Goal: Task Accomplishment & Management: Use online tool/utility

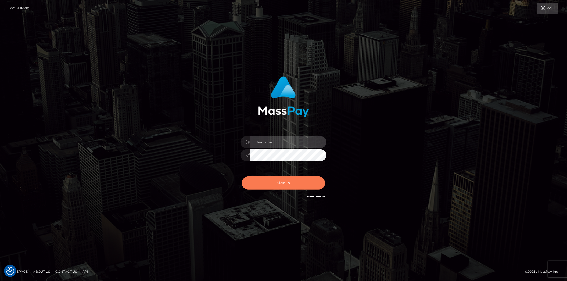
type input "Marcopolo"
click at [274, 181] on button "Sign in" at bounding box center [283, 182] width 83 height 13
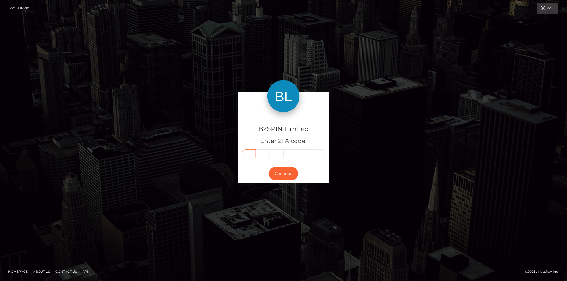
click at [250, 156] on input "text" at bounding box center [249, 153] width 14 height 9
paste input "4"
type input "4"
type input "3"
type input "1"
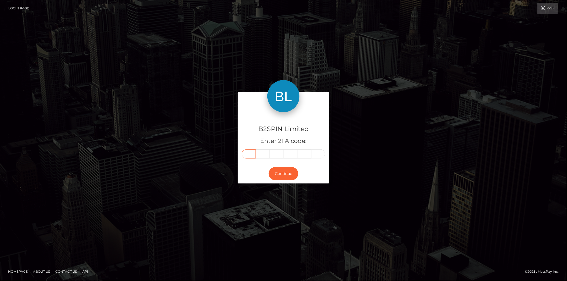
type input "2"
type input "8"
type input "9"
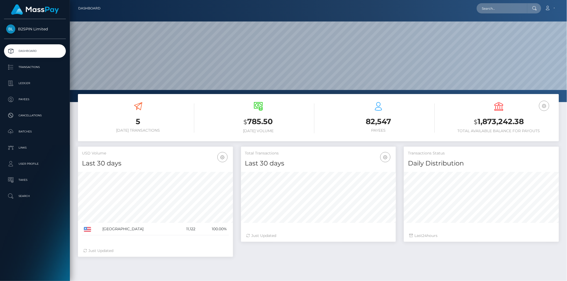
scroll to position [95, 155]
click at [33, 66] on p "Transactions" at bounding box center [34, 67] width 57 height 8
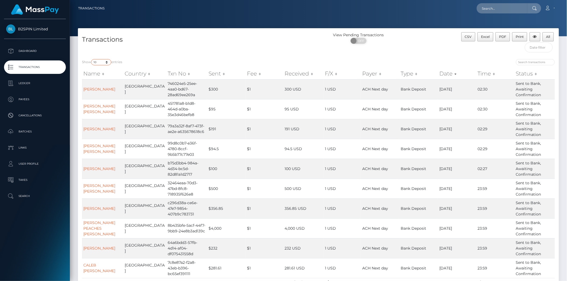
click at [107, 64] on select "10 25 50 100 250 500 1,000 3,500" at bounding box center [101, 62] width 20 height 6
select select "3500"
click at [92, 59] on select "10 25 50 100 250 500 1,000 3,500" at bounding box center [101, 62] width 20 height 6
click at [360, 42] on span "OFF" at bounding box center [359, 41] width 13 height 6
checkbox input "true"
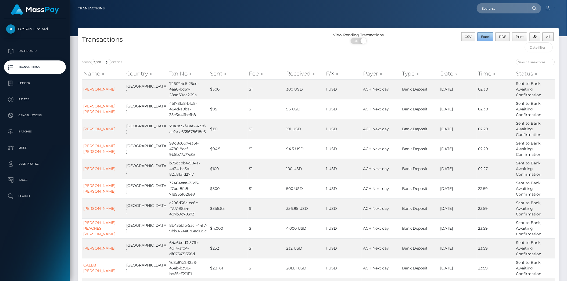
click at [487, 36] on span "Excel" at bounding box center [485, 37] width 9 height 4
